Goal: Check status

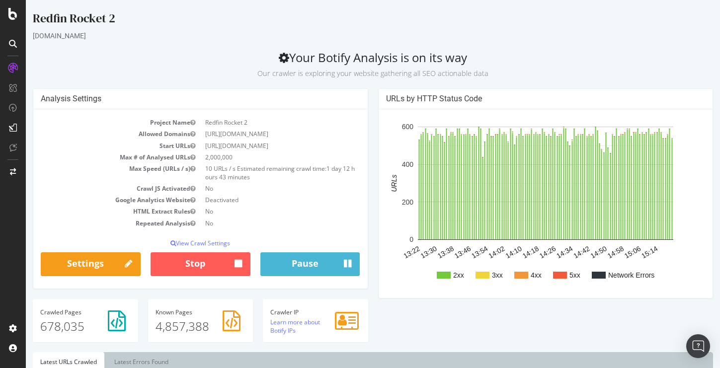
click at [264, 28] on div "Redfin Rocket 2" at bounding box center [373, 20] width 681 height 21
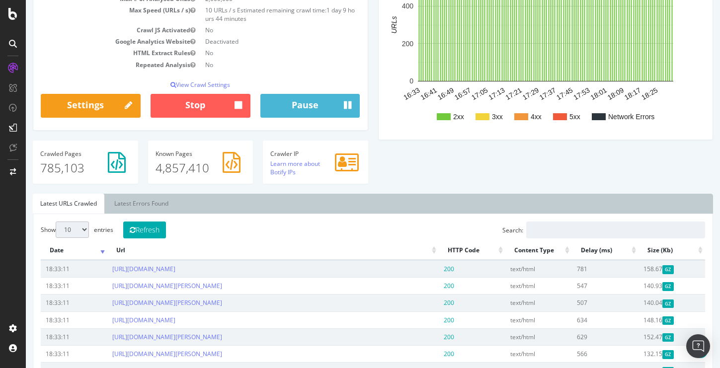
scroll to position [148, 0]
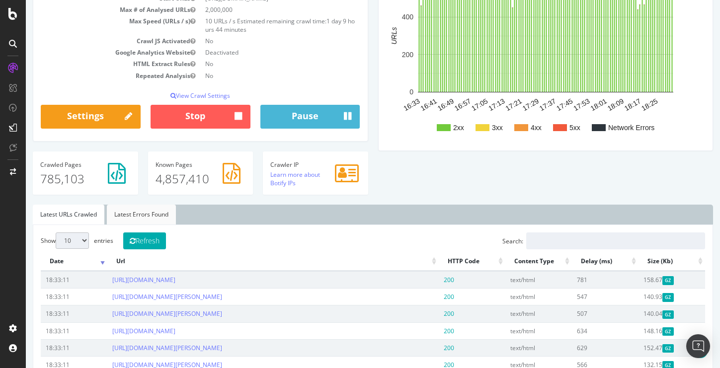
click at [133, 213] on link "Latest Errors Found" at bounding box center [141, 215] width 69 height 20
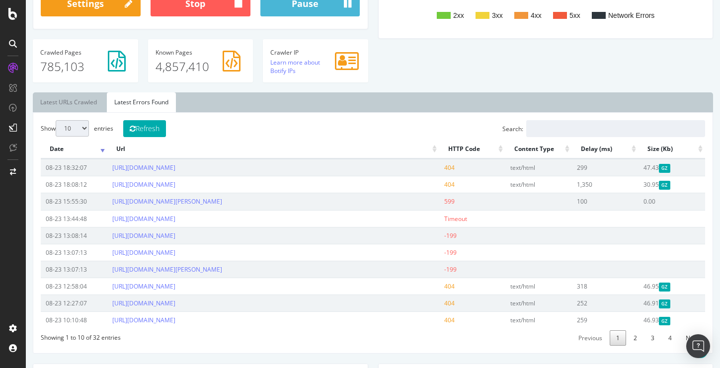
scroll to position [337, 0]
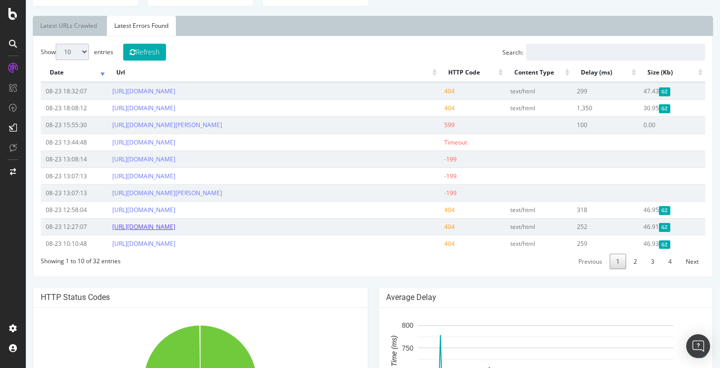
click at [175, 227] on link "https://www.redfin.com/-near-me" at bounding box center [143, 227] width 63 height 8
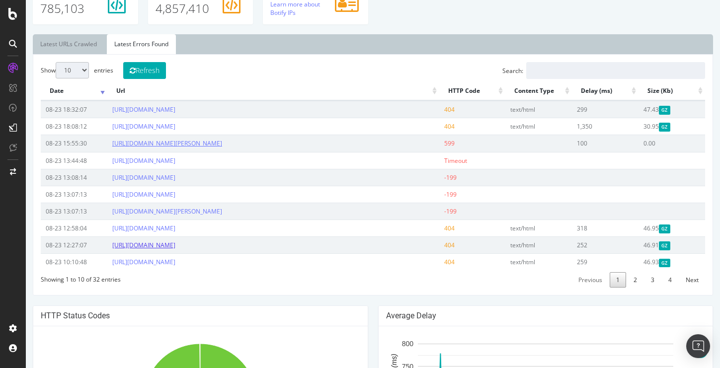
scroll to position [311, 0]
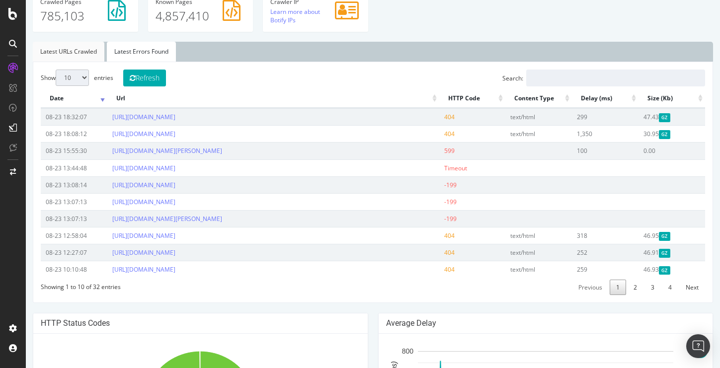
click at [86, 52] on link "Latest URLs Crawled" at bounding box center [69, 52] width 72 height 20
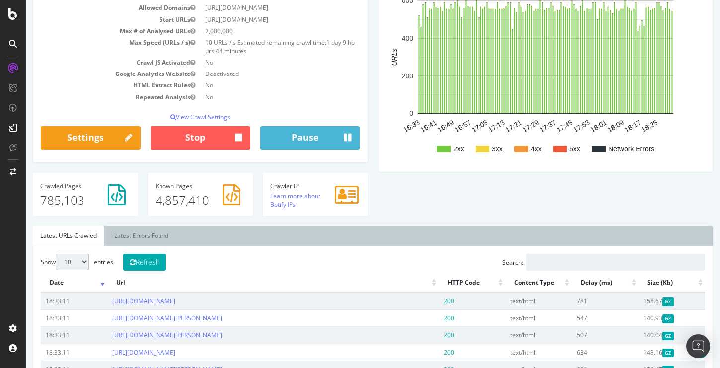
scroll to position [127, 0]
click at [153, 255] on button "Refresh" at bounding box center [144, 262] width 43 height 17
click at [157, 263] on button "Refresh" at bounding box center [144, 262] width 43 height 17
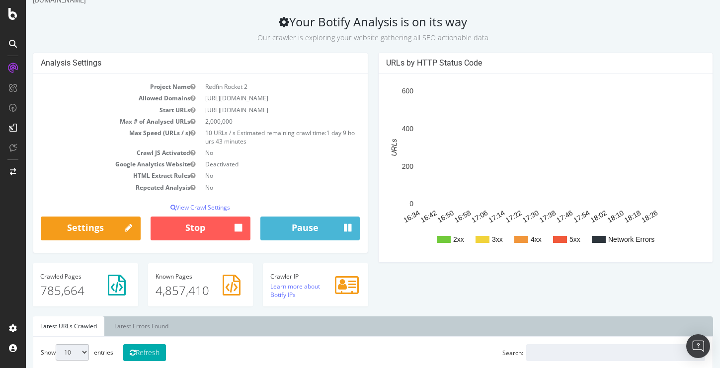
scroll to position [0, 0]
